Goal: Task Accomplishment & Management: Manage account settings

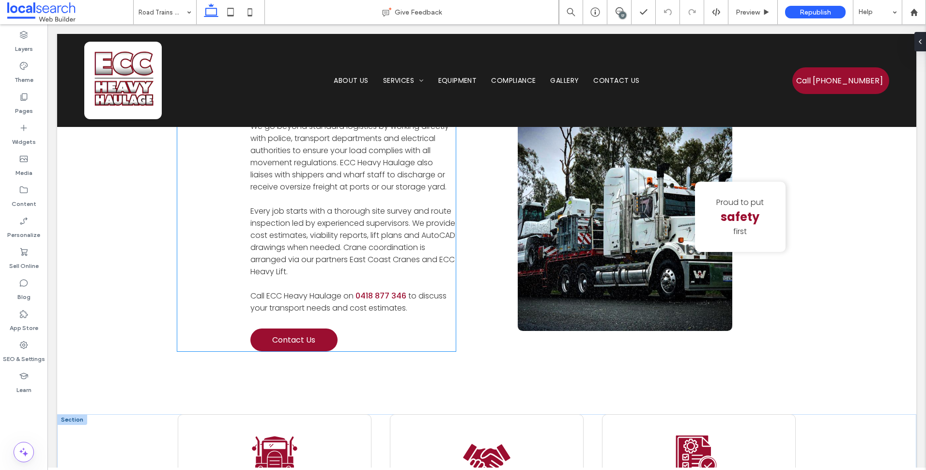
scroll to position [872, 0]
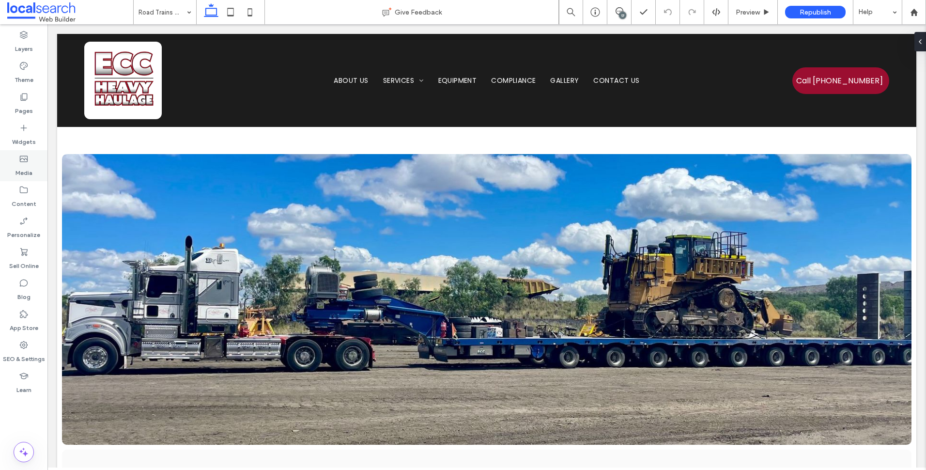
click at [34, 160] on div "Media" at bounding box center [23, 165] width 47 height 31
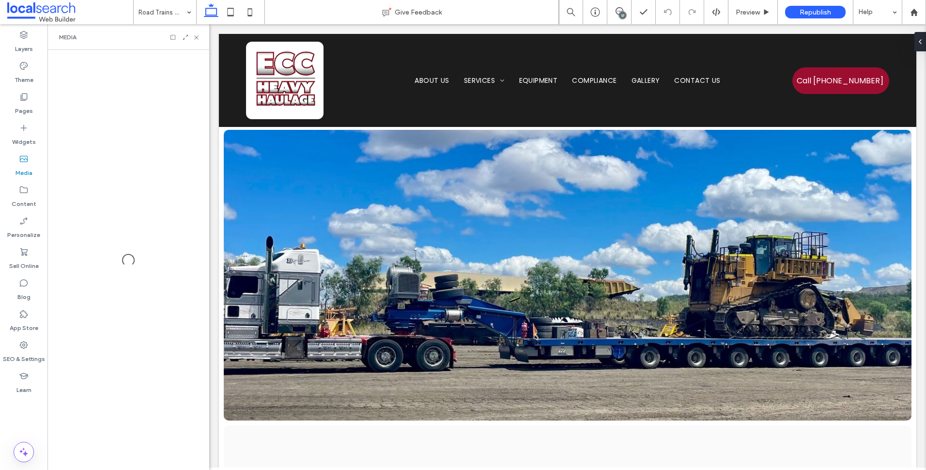
scroll to position [1179, 0]
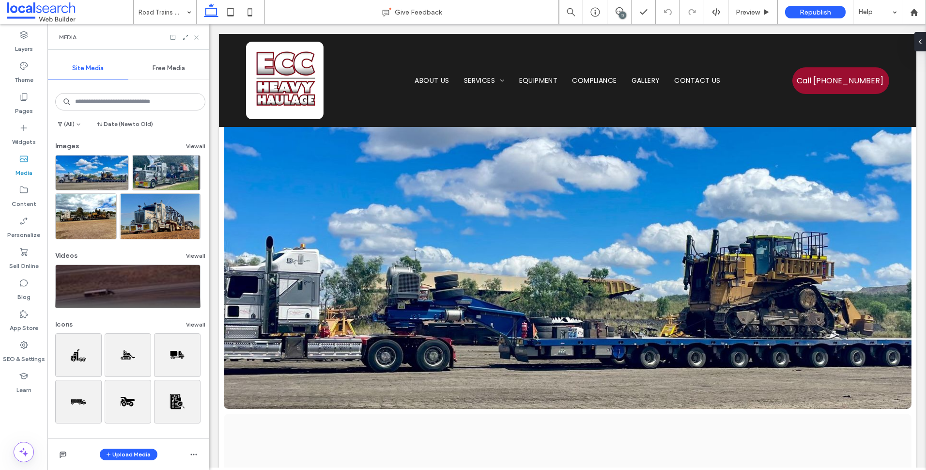
click at [199, 36] on icon at bounding box center [196, 37] width 7 height 7
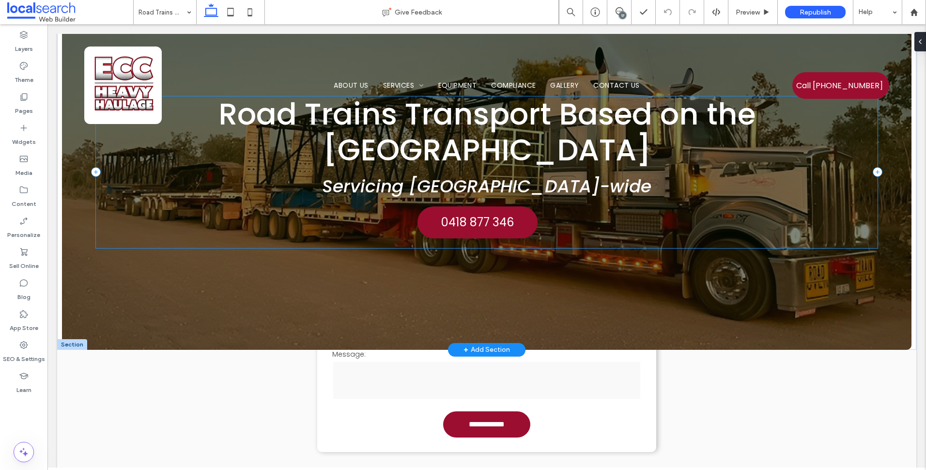
scroll to position [0, 0]
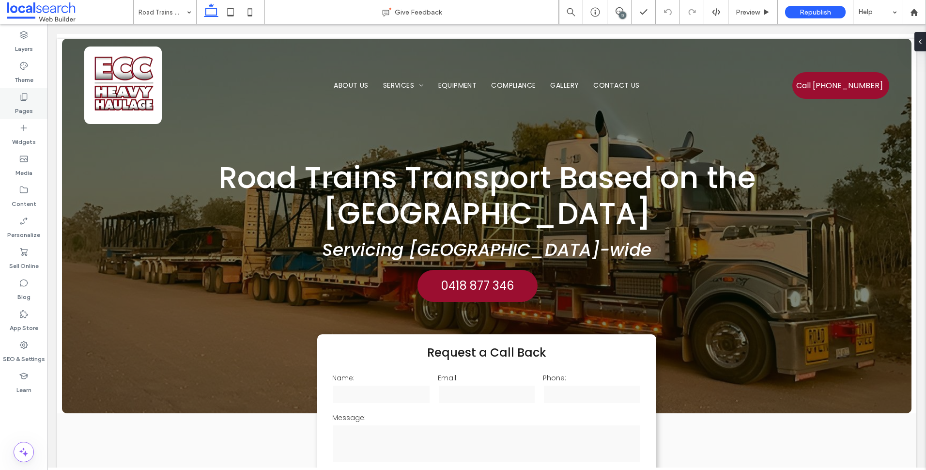
drag, startPoint x: 33, startPoint y: 107, endPoint x: 39, endPoint y: 111, distance: 7.0
click at [33, 107] on div "Pages" at bounding box center [23, 103] width 47 height 31
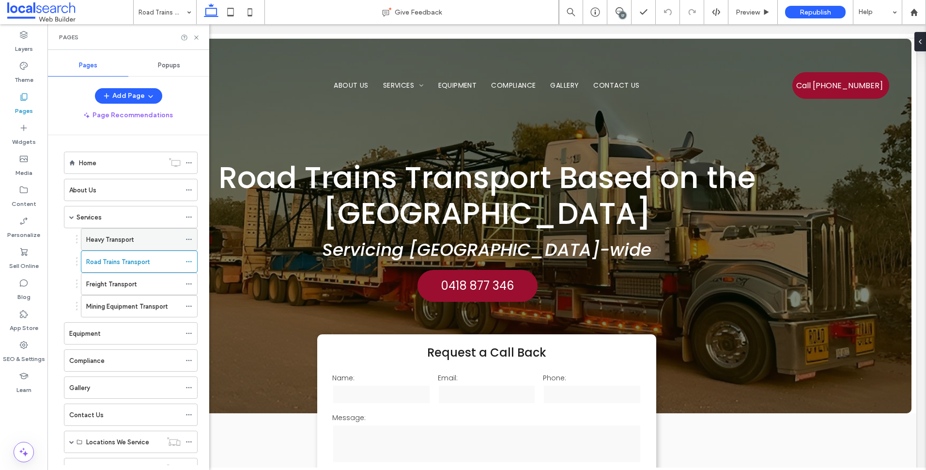
click at [147, 240] on div "Heavy Transport" at bounding box center [133, 239] width 94 height 10
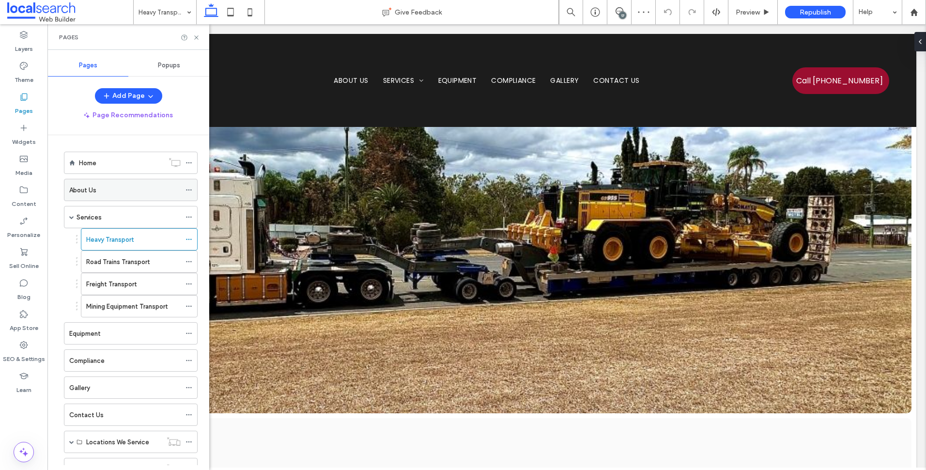
click at [113, 200] on div "About Us" at bounding box center [124, 189] width 111 height 21
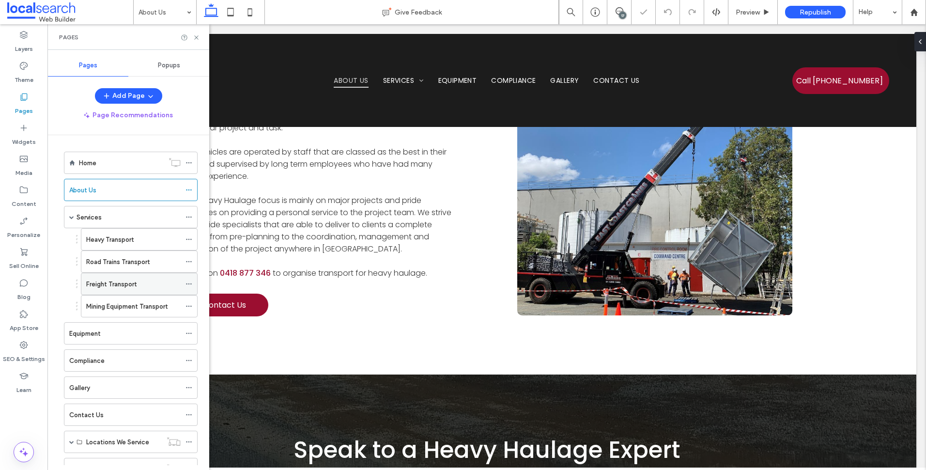
click at [106, 280] on label "Freight Transport" at bounding box center [111, 284] width 50 height 17
click at [138, 264] on label "Road Trains Transport" at bounding box center [117, 261] width 63 height 17
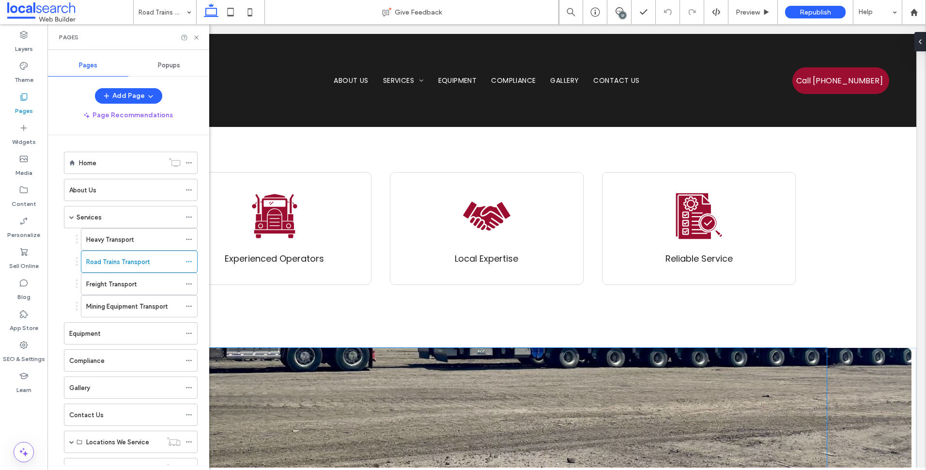
scroll to position [1066, 0]
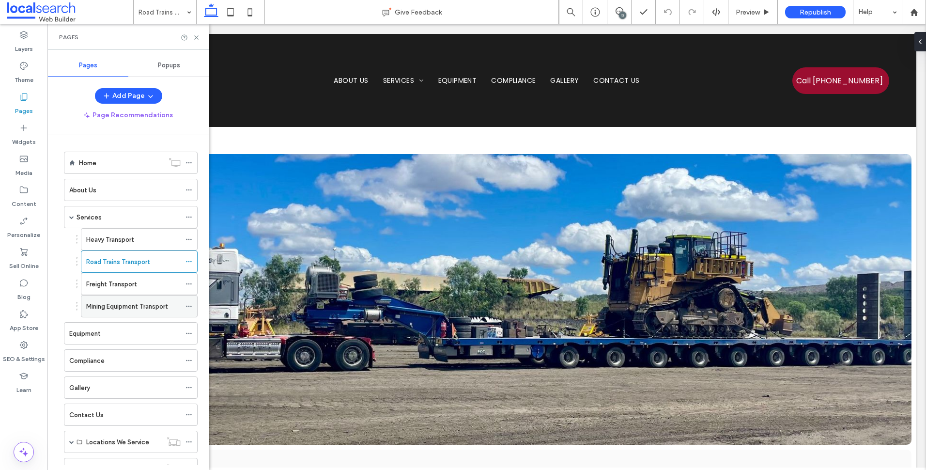
click at [131, 311] on div "Mining Equipment Transport" at bounding box center [133, 306] width 94 height 21
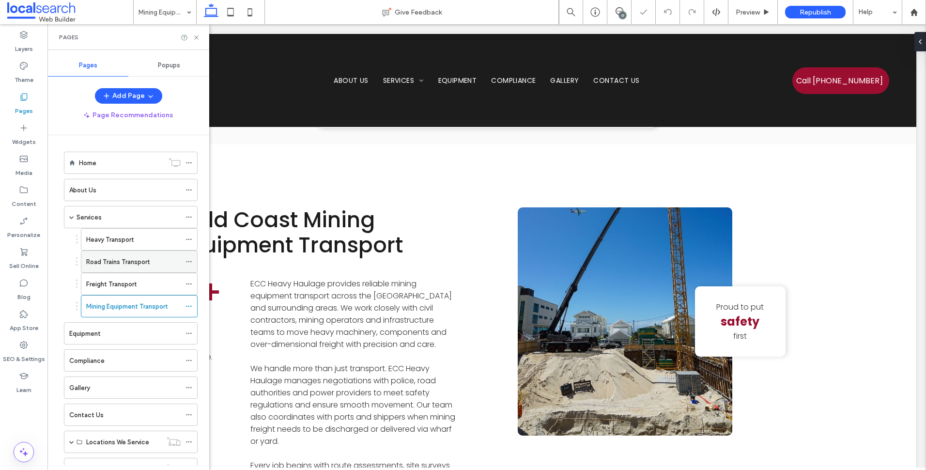
click at [147, 266] on label "Road Trains Transport" at bounding box center [117, 261] width 63 height 17
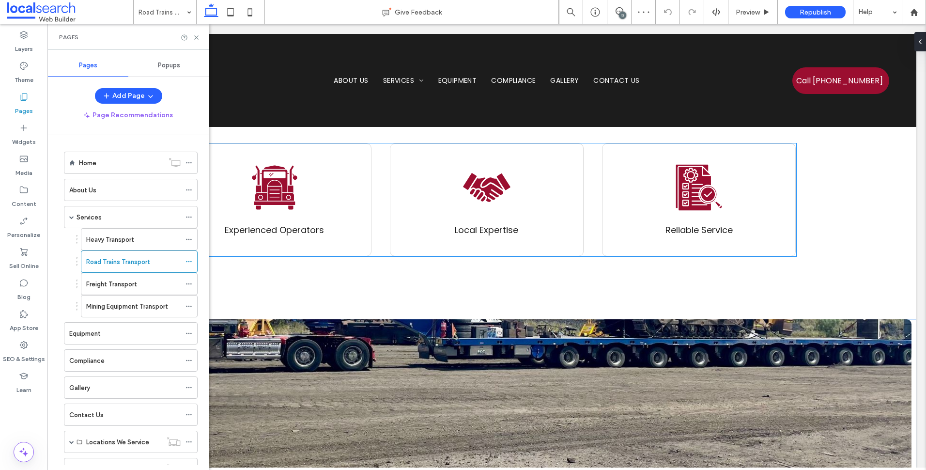
scroll to position [1066, 0]
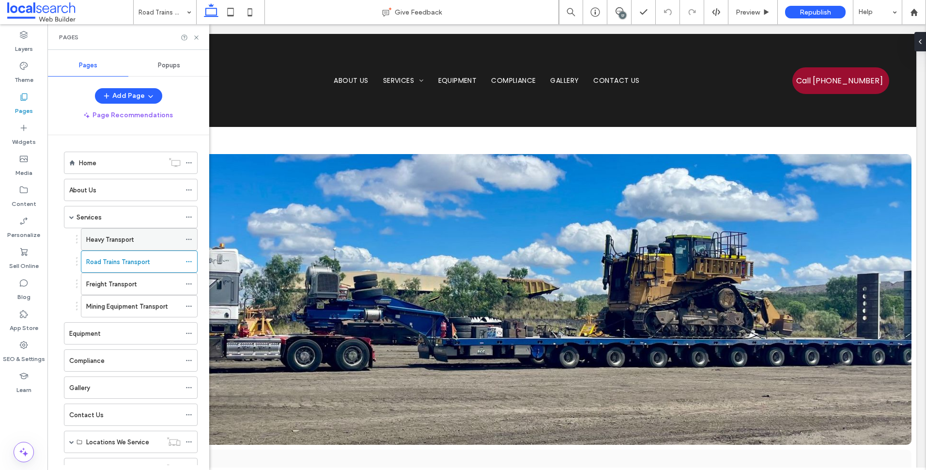
click at [124, 237] on label "Heavy Transport" at bounding box center [109, 239] width 47 height 17
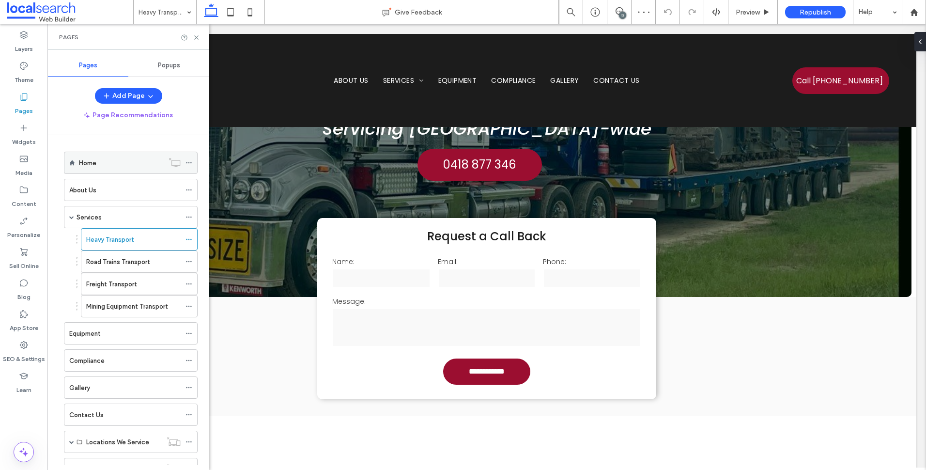
scroll to position [97, 0]
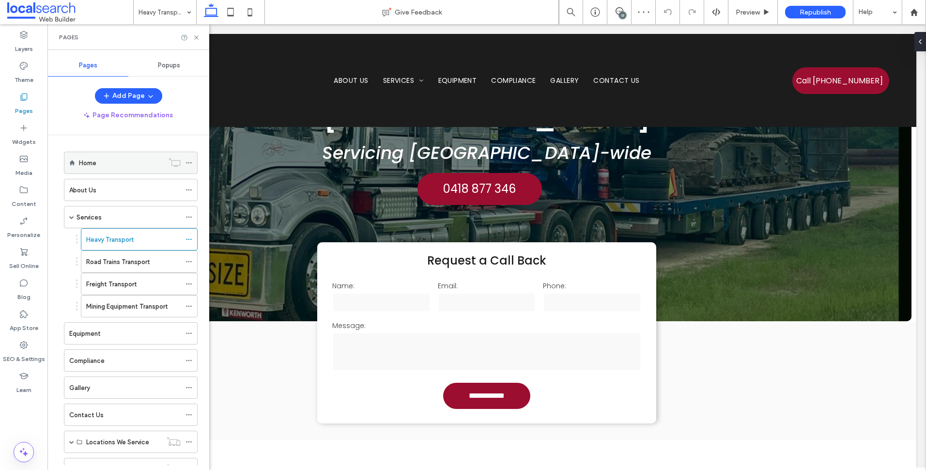
click at [106, 165] on div "Home" at bounding box center [121, 163] width 85 height 10
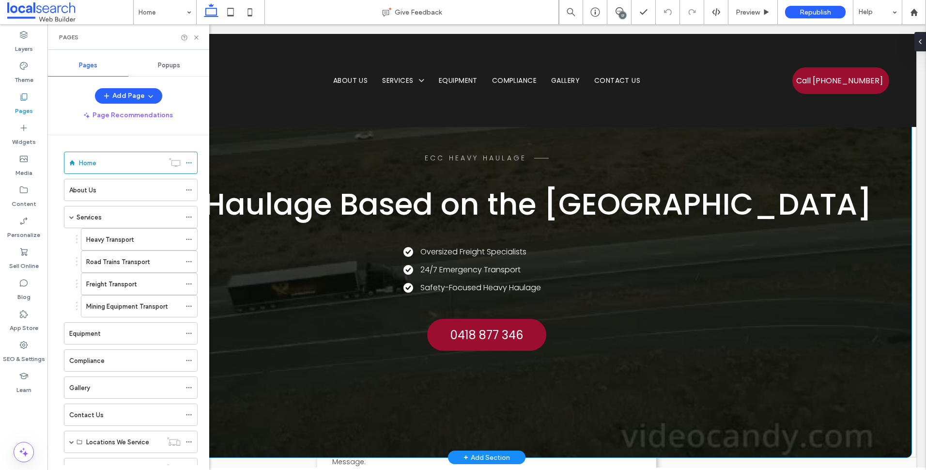
scroll to position [97, 0]
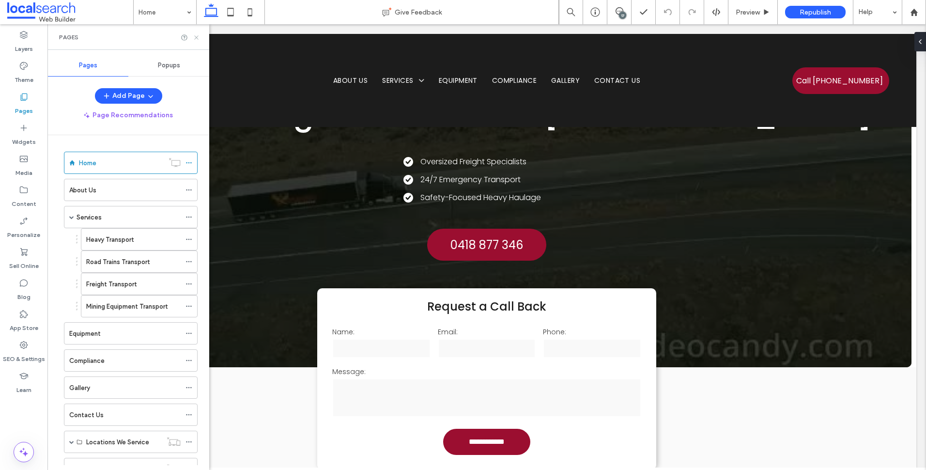
click at [196, 36] on icon at bounding box center [196, 37] width 7 height 7
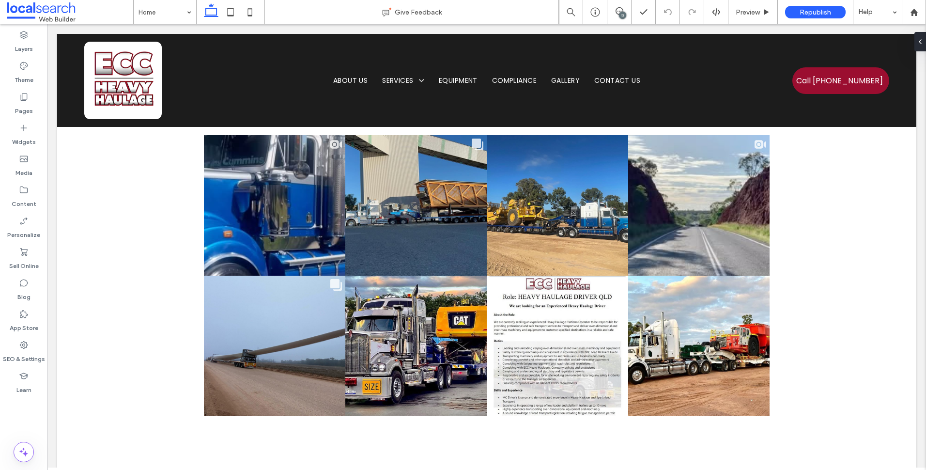
scroll to position [3003, 0]
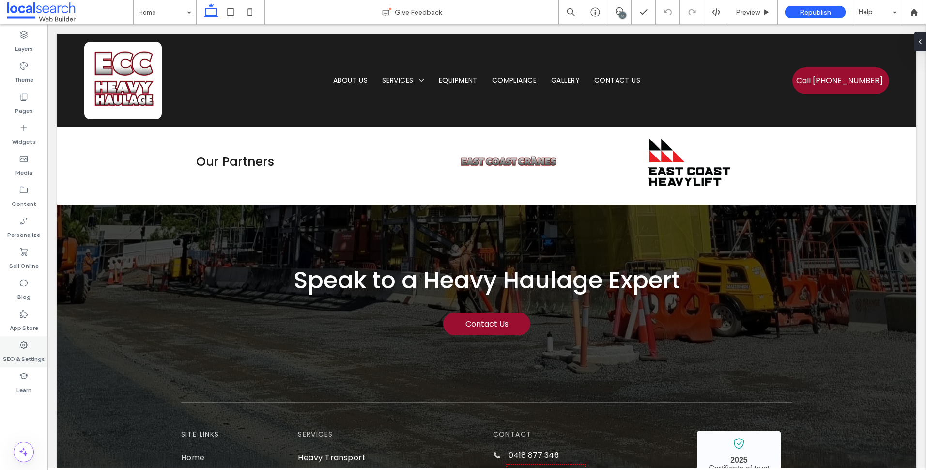
click at [28, 357] on label "SEO & Settings" at bounding box center [24, 357] width 42 height 14
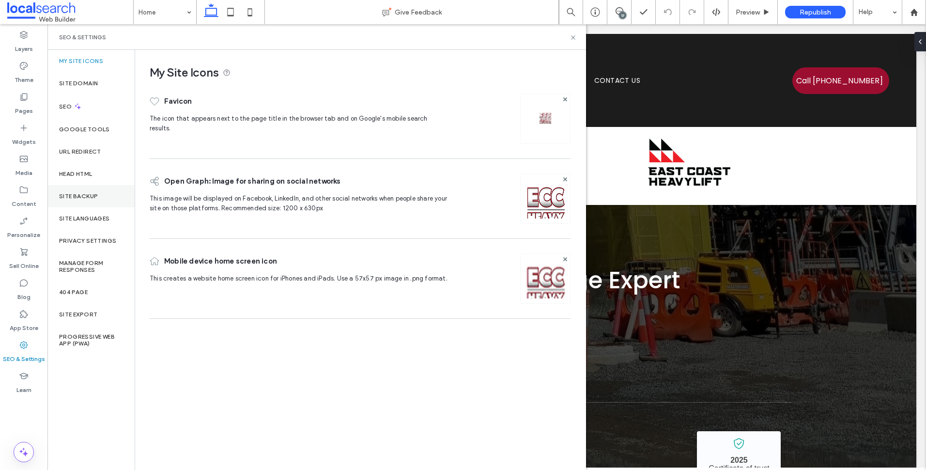
click at [83, 199] on label "Site Backup" at bounding box center [78, 196] width 39 height 7
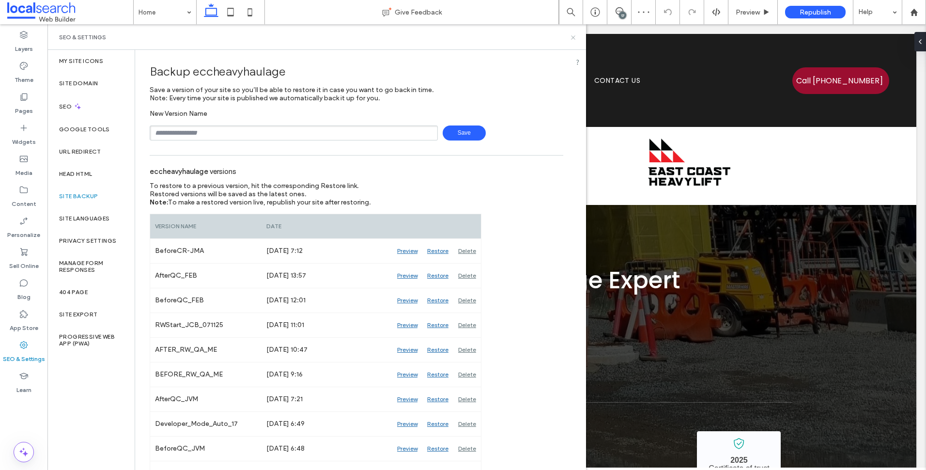
click at [575, 39] on use at bounding box center [573, 37] width 4 height 4
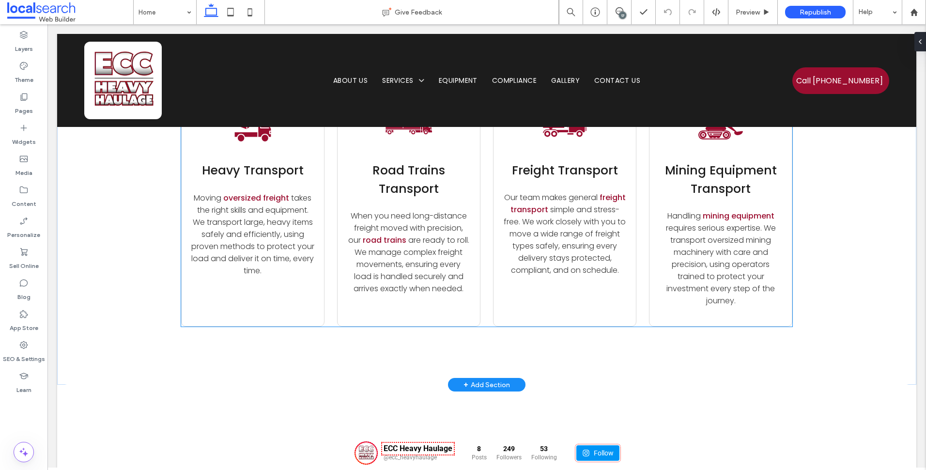
scroll to position [1986, 0]
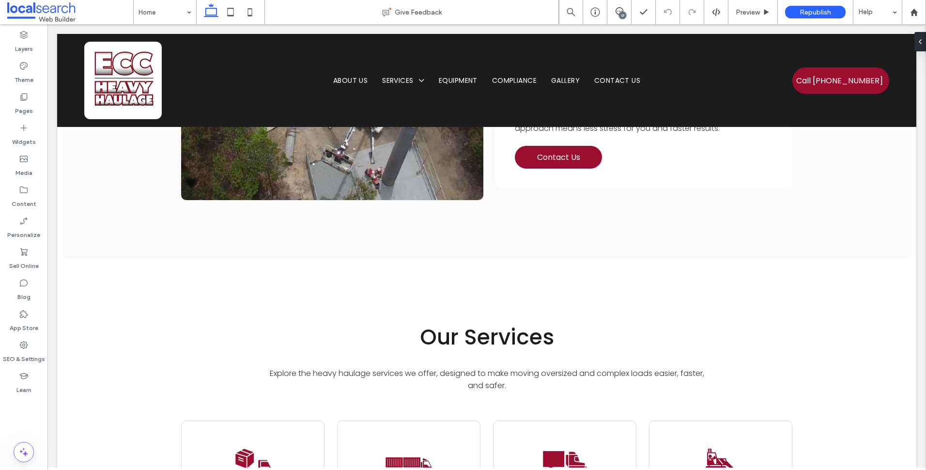
click at [626, 15] on div "17" at bounding box center [622, 15] width 7 height 7
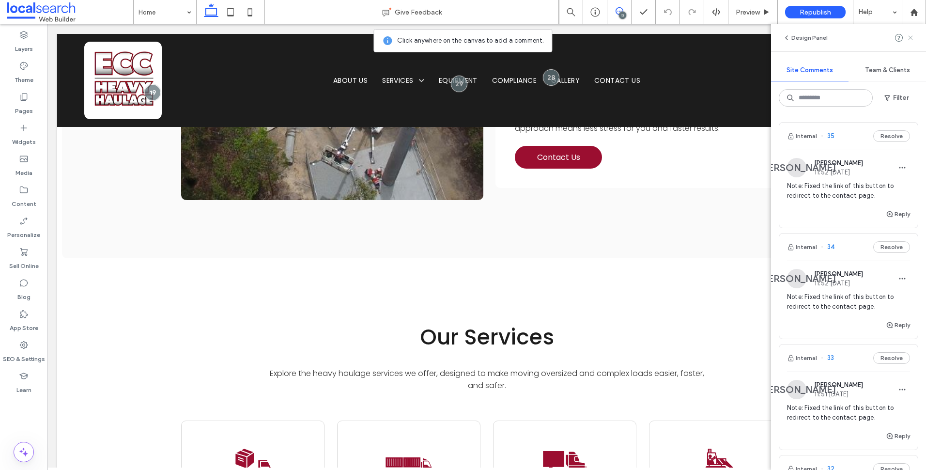
click at [909, 35] on use at bounding box center [910, 37] width 4 height 4
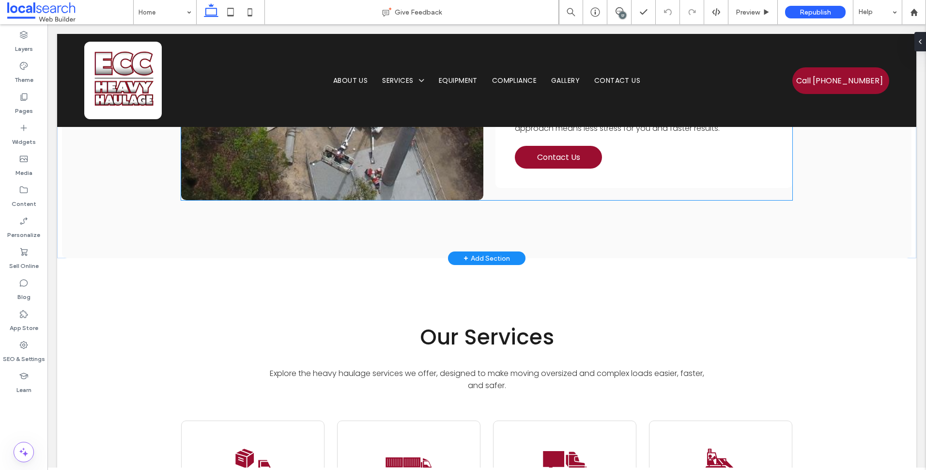
scroll to position [1647, 0]
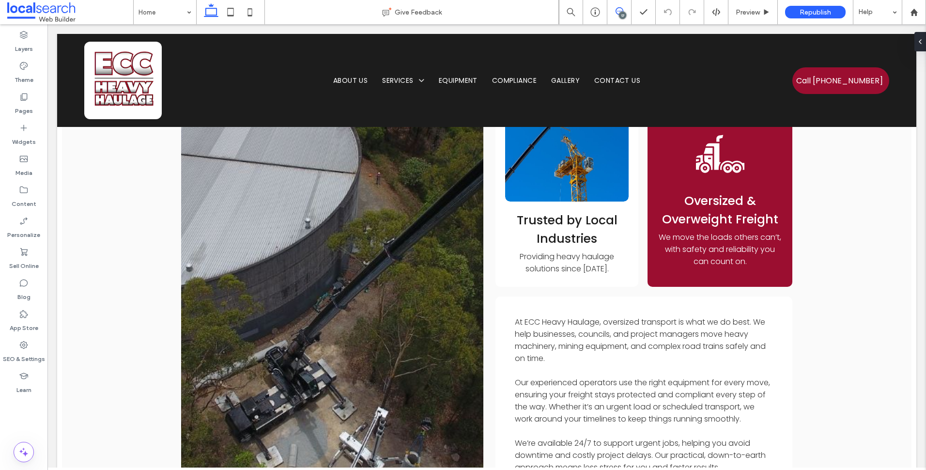
click at [624, 9] on span at bounding box center [619, 11] width 24 height 8
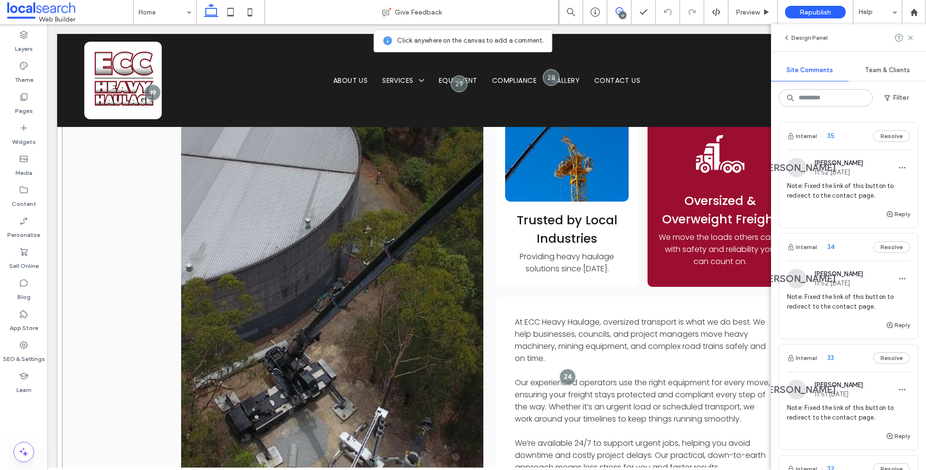
click at [127, 315] on div "Safe, Reliable Heavy Transport Services Heavy haulage isn’t just about moving f…" at bounding box center [487, 270] width 850 height 654
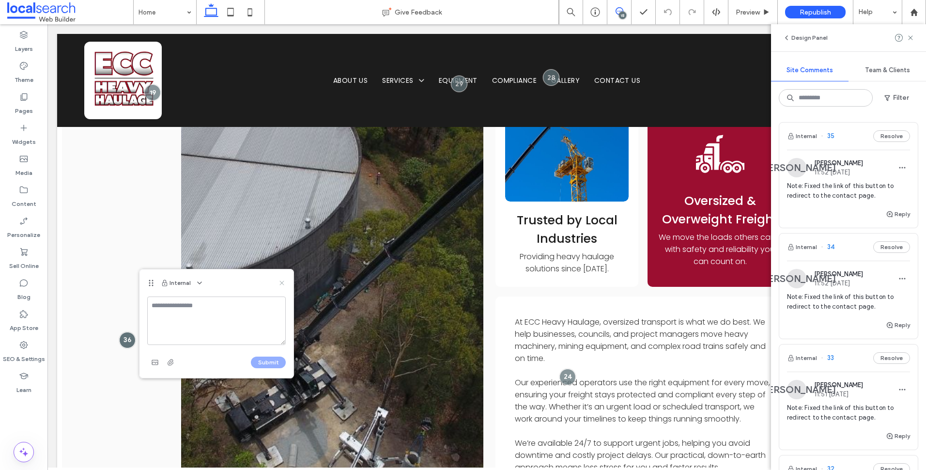
click at [280, 281] on use at bounding box center [282, 282] width 4 height 4
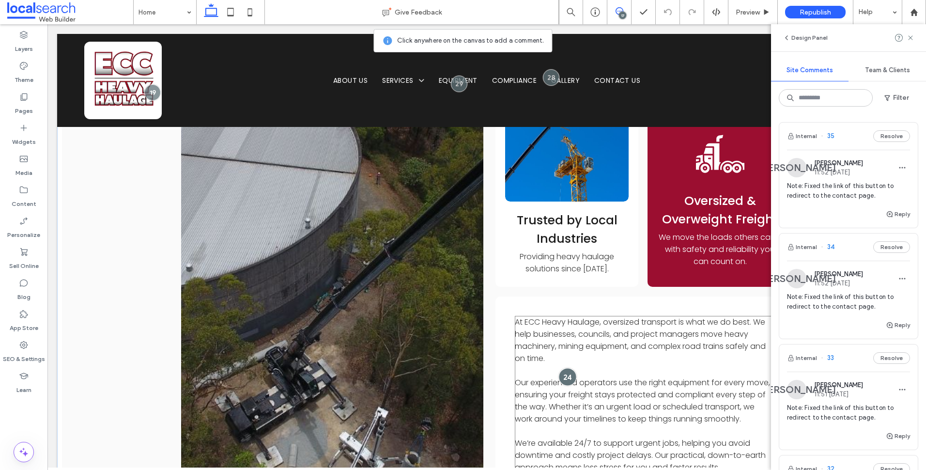
click at [569, 368] on div at bounding box center [568, 377] width 18 height 18
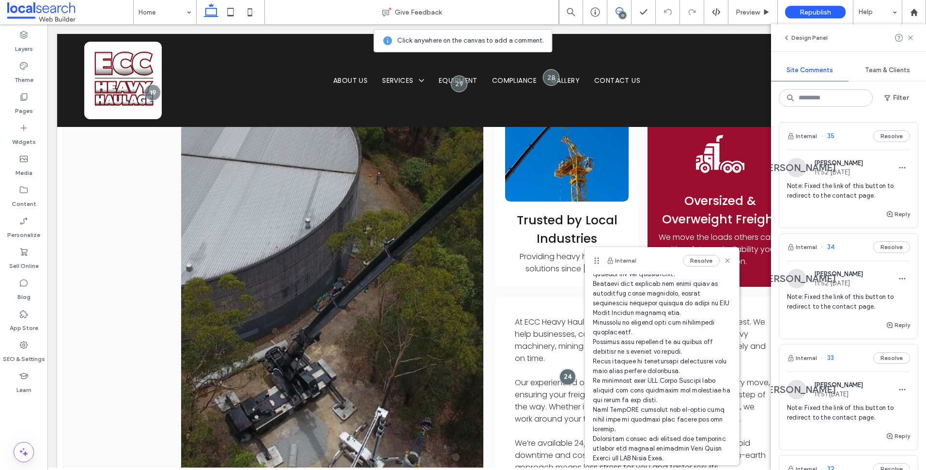
scroll to position [248, 0]
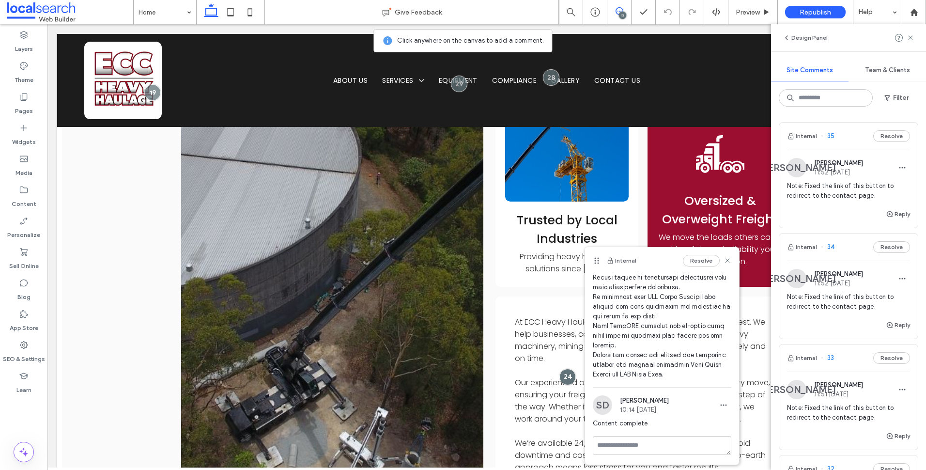
click at [725, 262] on div "Internal Resolve" at bounding box center [662, 260] width 154 height 27
click at [724, 262] on icon at bounding box center [728, 261] width 8 height 8
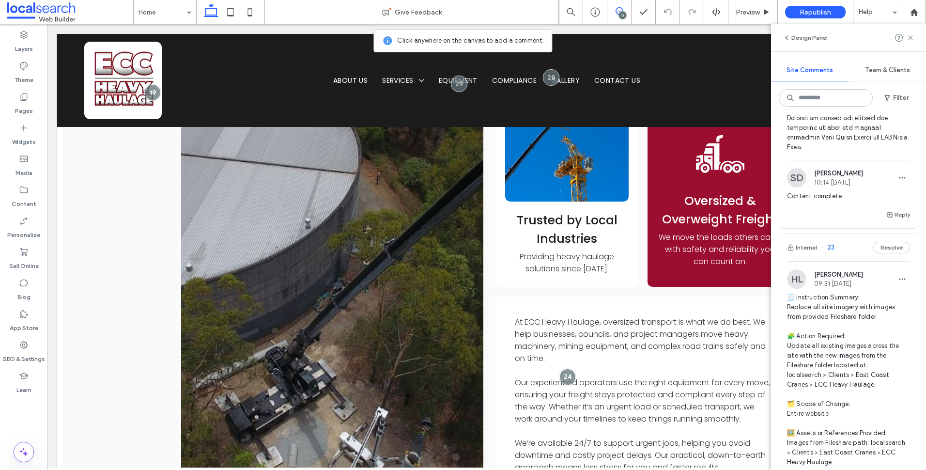
scroll to position [2664, 0]
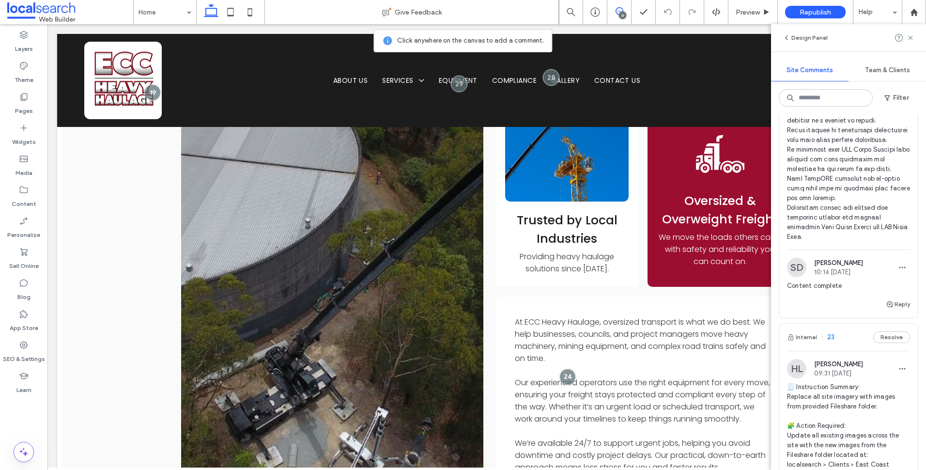
click at [860, 377] on span "09:31 [DATE]" at bounding box center [838, 373] width 49 height 7
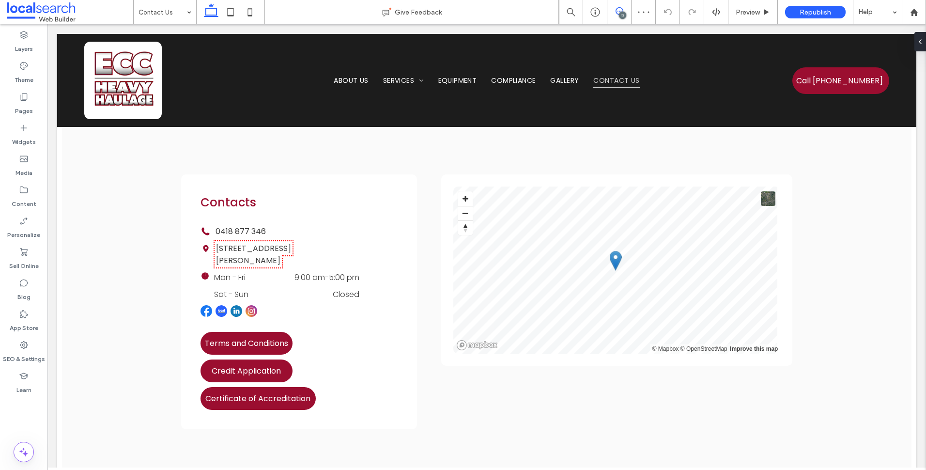
click at [627, 13] on span at bounding box center [619, 11] width 24 height 8
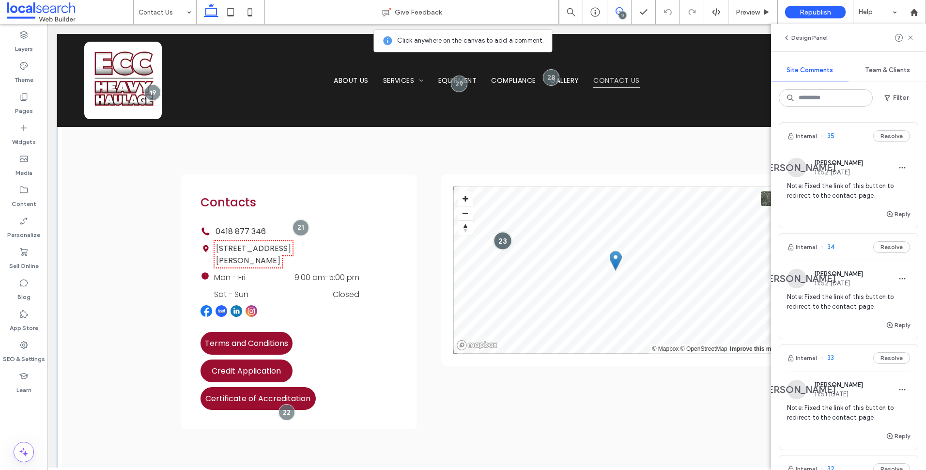
click at [500, 241] on div at bounding box center [503, 241] width 18 height 18
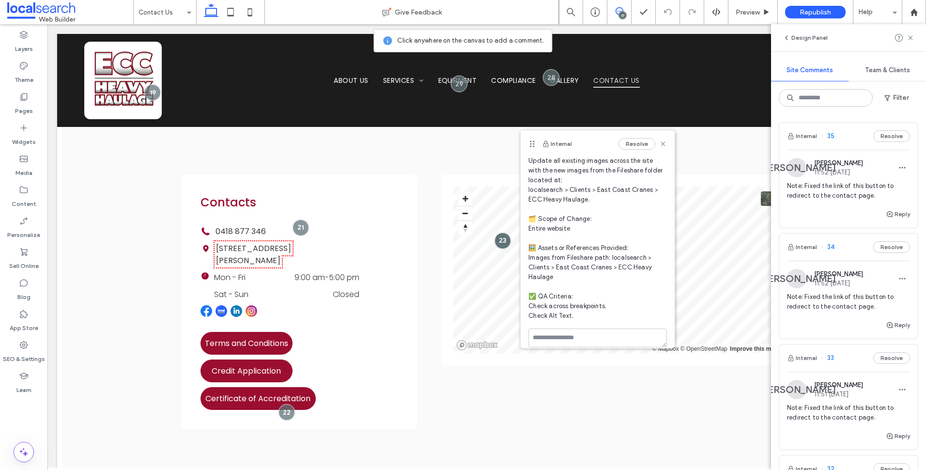
scroll to position [83, 0]
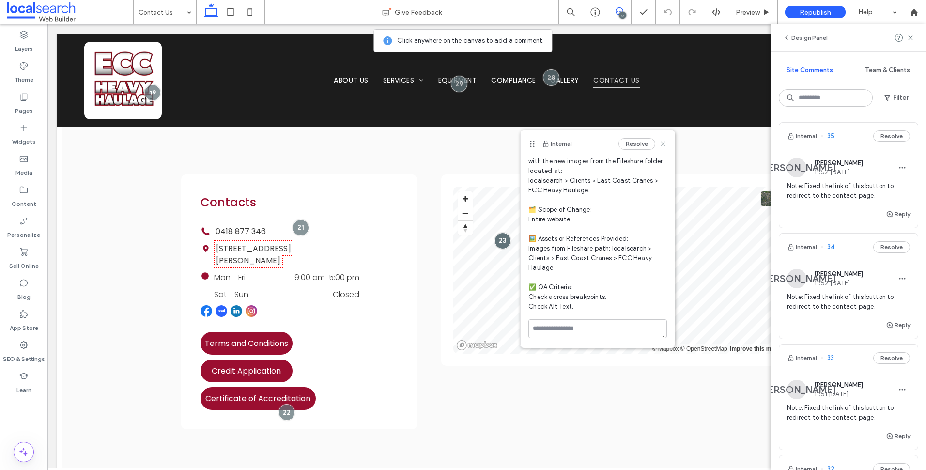
click at [659, 140] on icon at bounding box center [663, 144] width 8 height 8
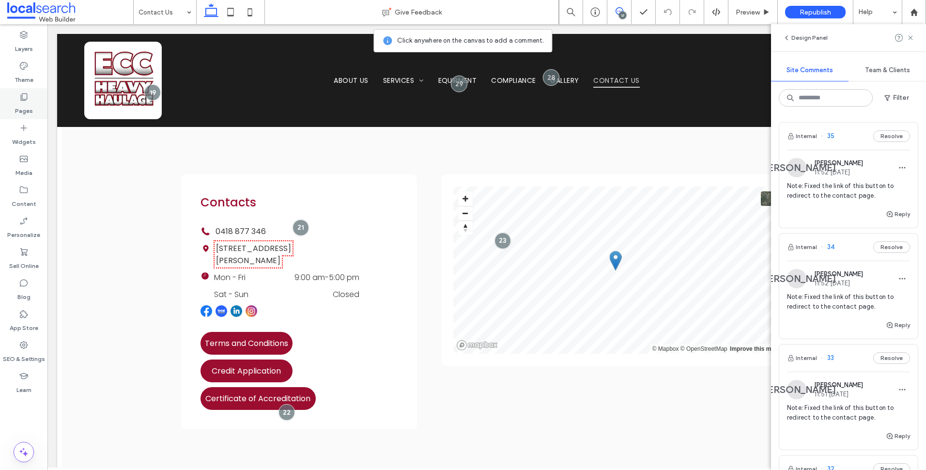
click at [34, 103] on div "Pages" at bounding box center [23, 103] width 47 height 31
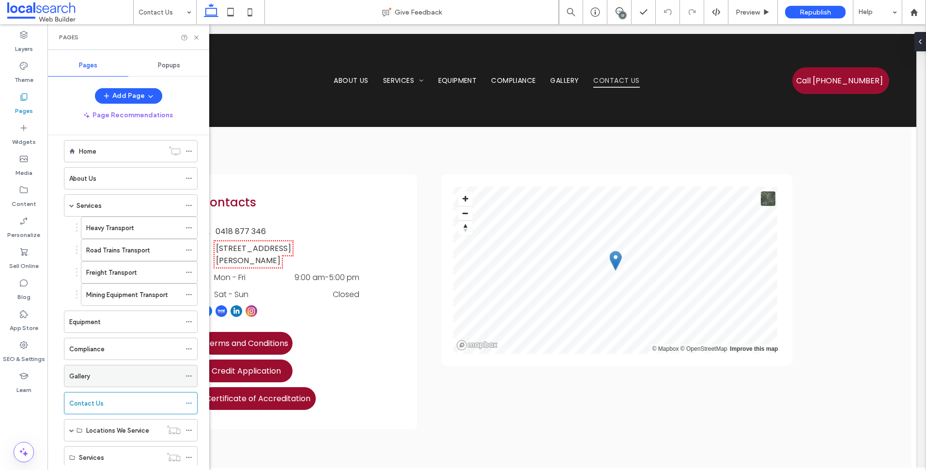
scroll to position [0, 0]
